Goal: Go to known website: Access a specific website the user already knows

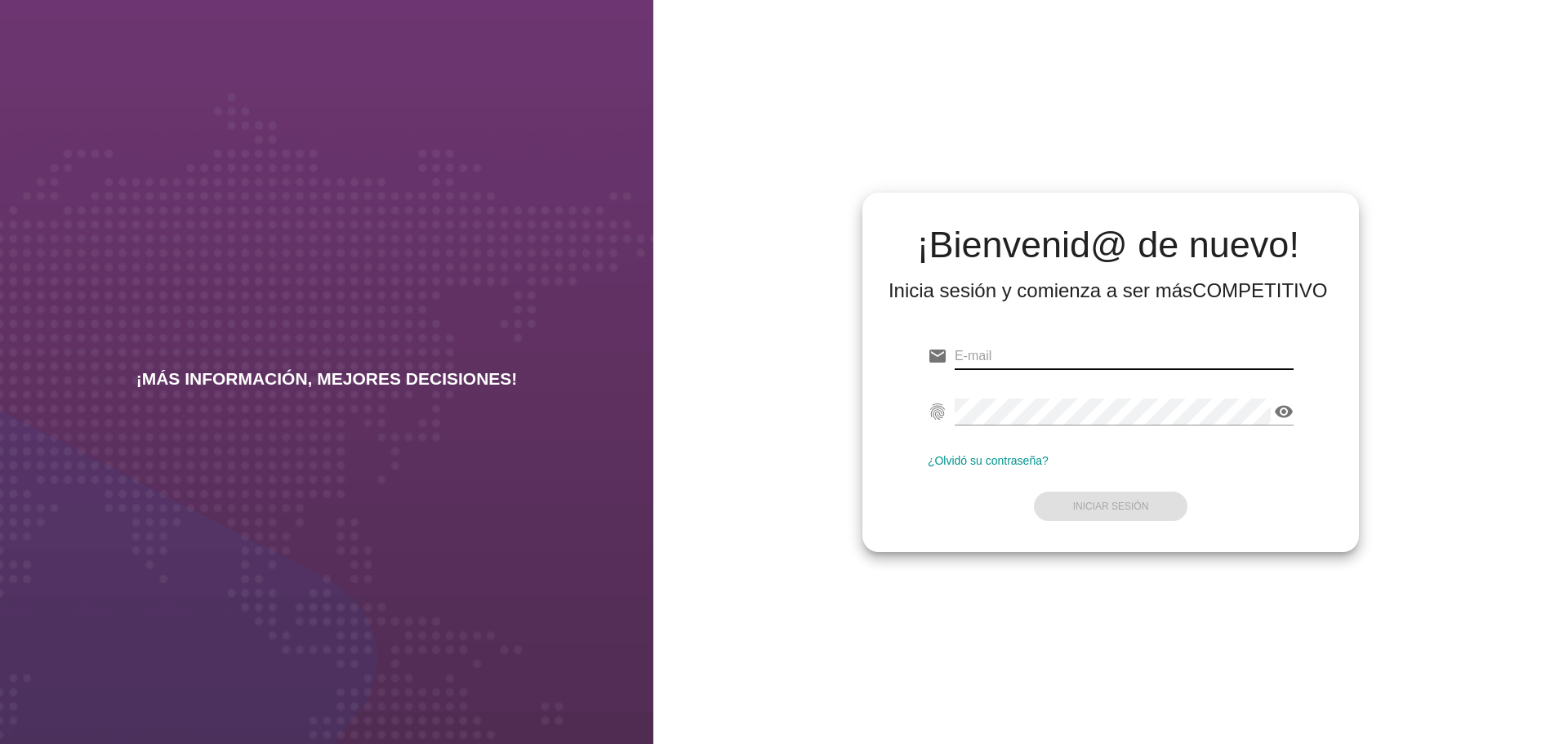
click at [1028, 359] on input "email" at bounding box center [1124, 356] width 339 height 27
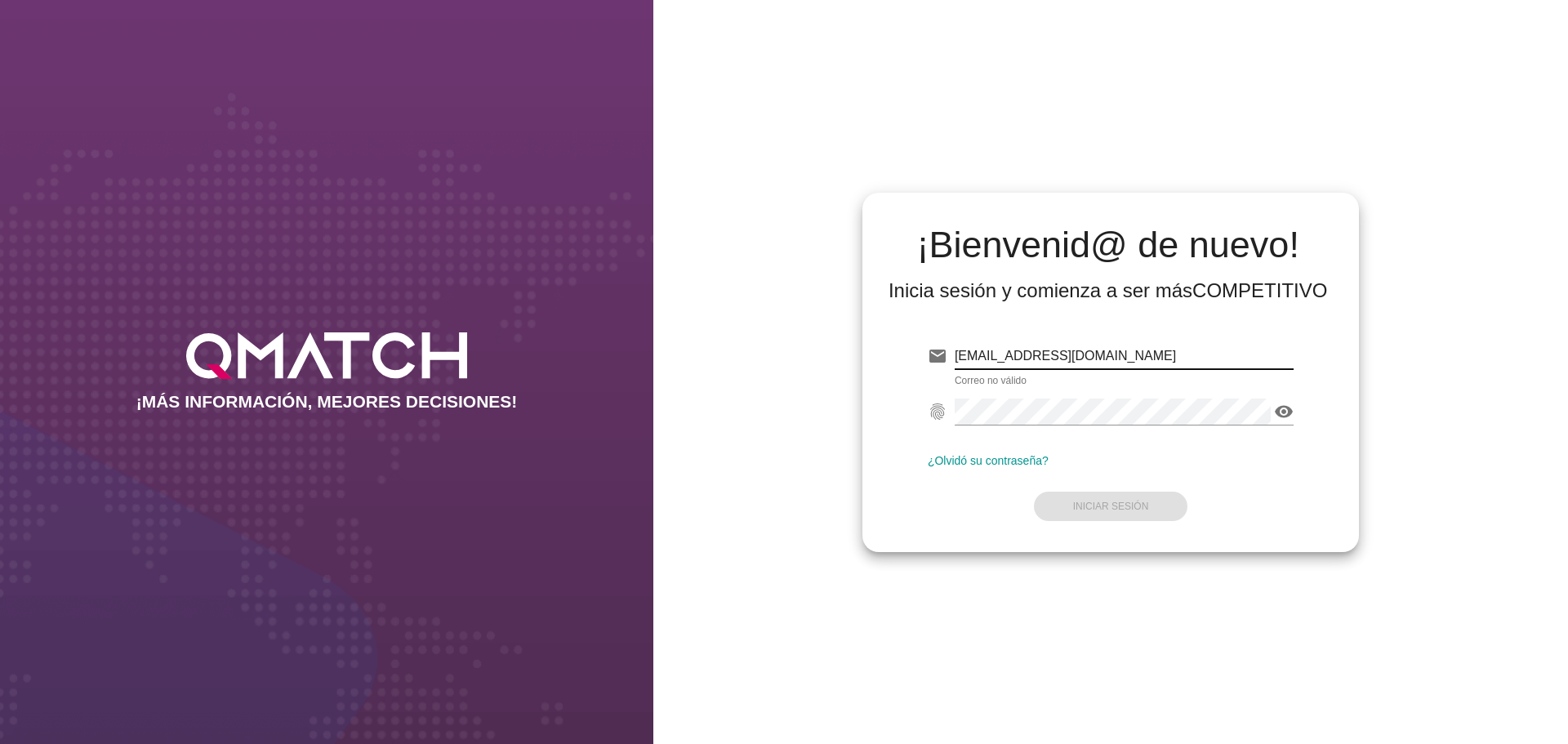
type input "[EMAIL_ADDRESS][DOMAIN_NAME]"
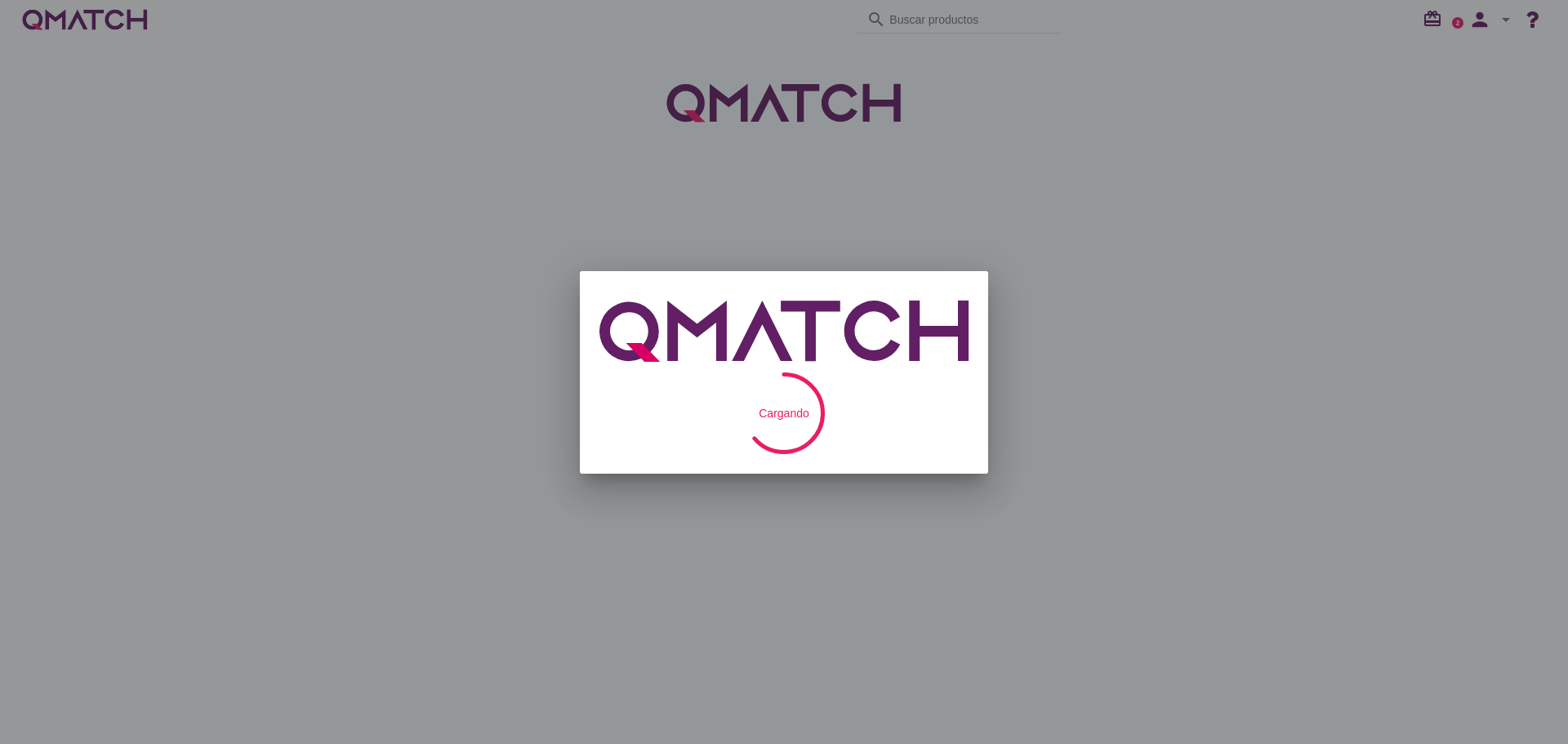
drag, startPoint x: 1317, startPoint y: 105, endPoint x: 1288, endPoint y: 103, distance: 29.1
click at [1316, 105] on div at bounding box center [784, 372] width 1568 height 744
click at [1102, 138] on div at bounding box center [784, 372] width 1568 height 744
